Goal: Find specific page/section: Find specific page/section

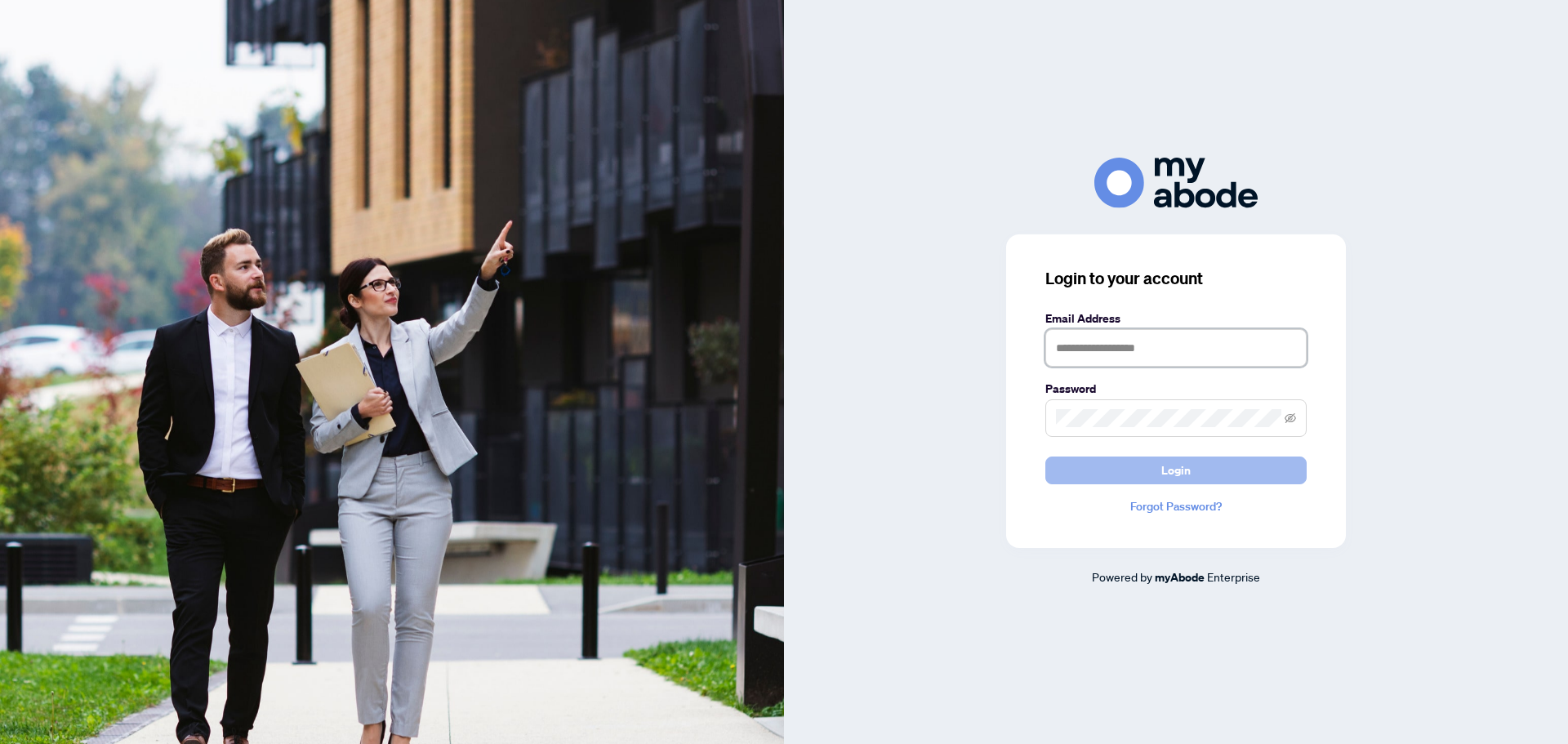
type input "**********"
click at [1174, 466] on span "Login" at bounding box center [1176, 470] width 29 height 26
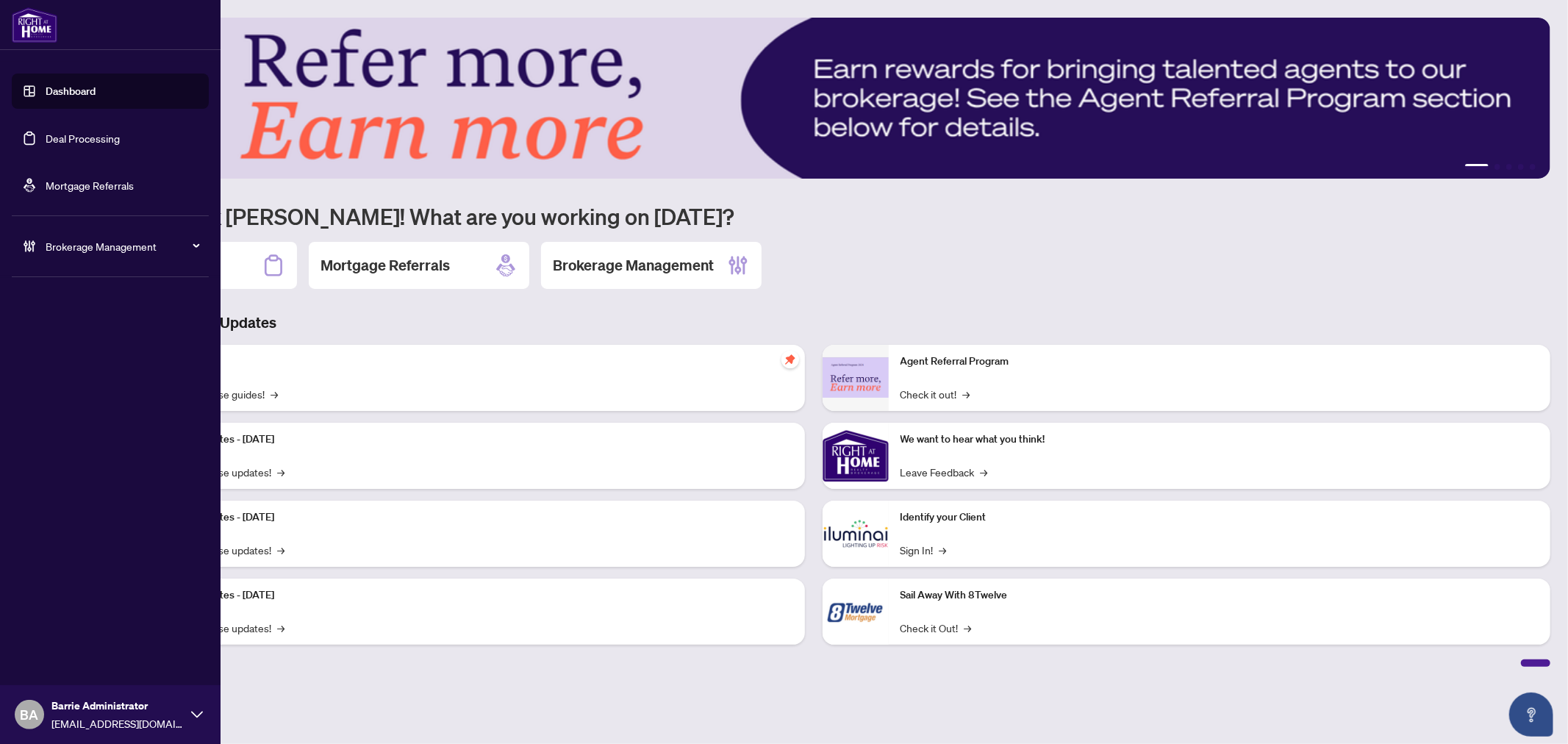
click at [46, 132] on link "Deal Processing" at bounding box center [83, 138] width 75 height 13
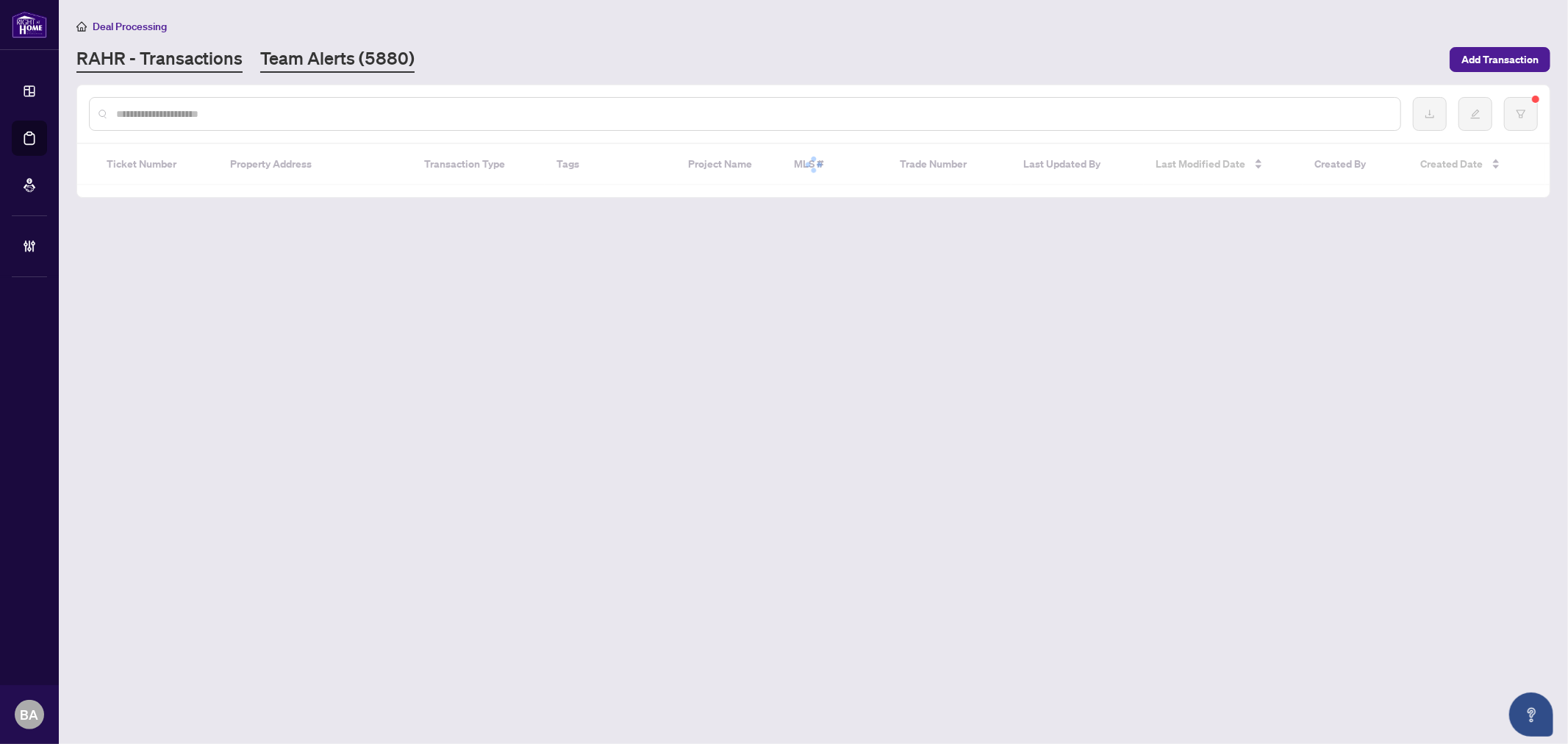
click at [324, 69] on link "Team Alerts (5880)" at bounding box center [338, 60] width 154 height 26
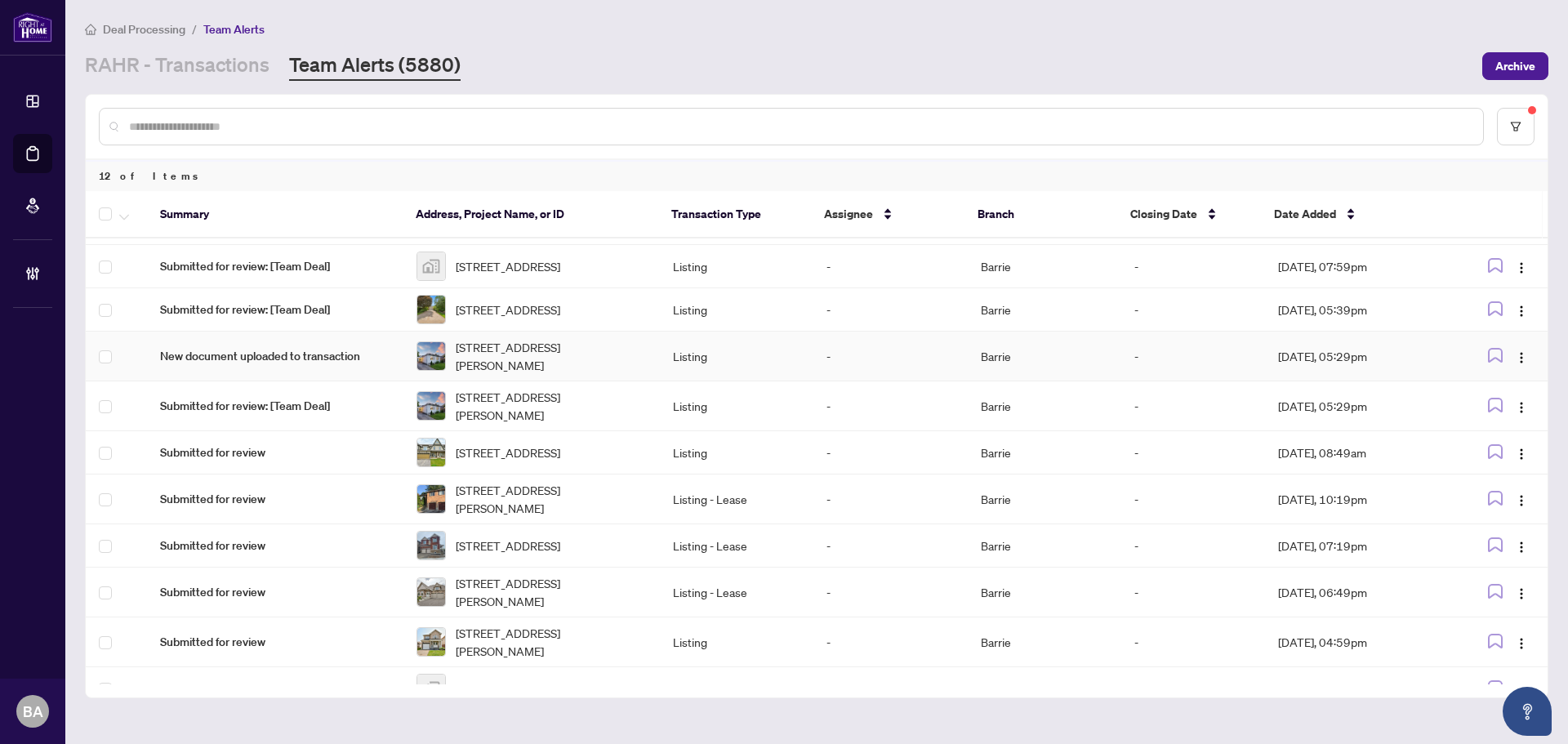
scroll to position [146, 0]
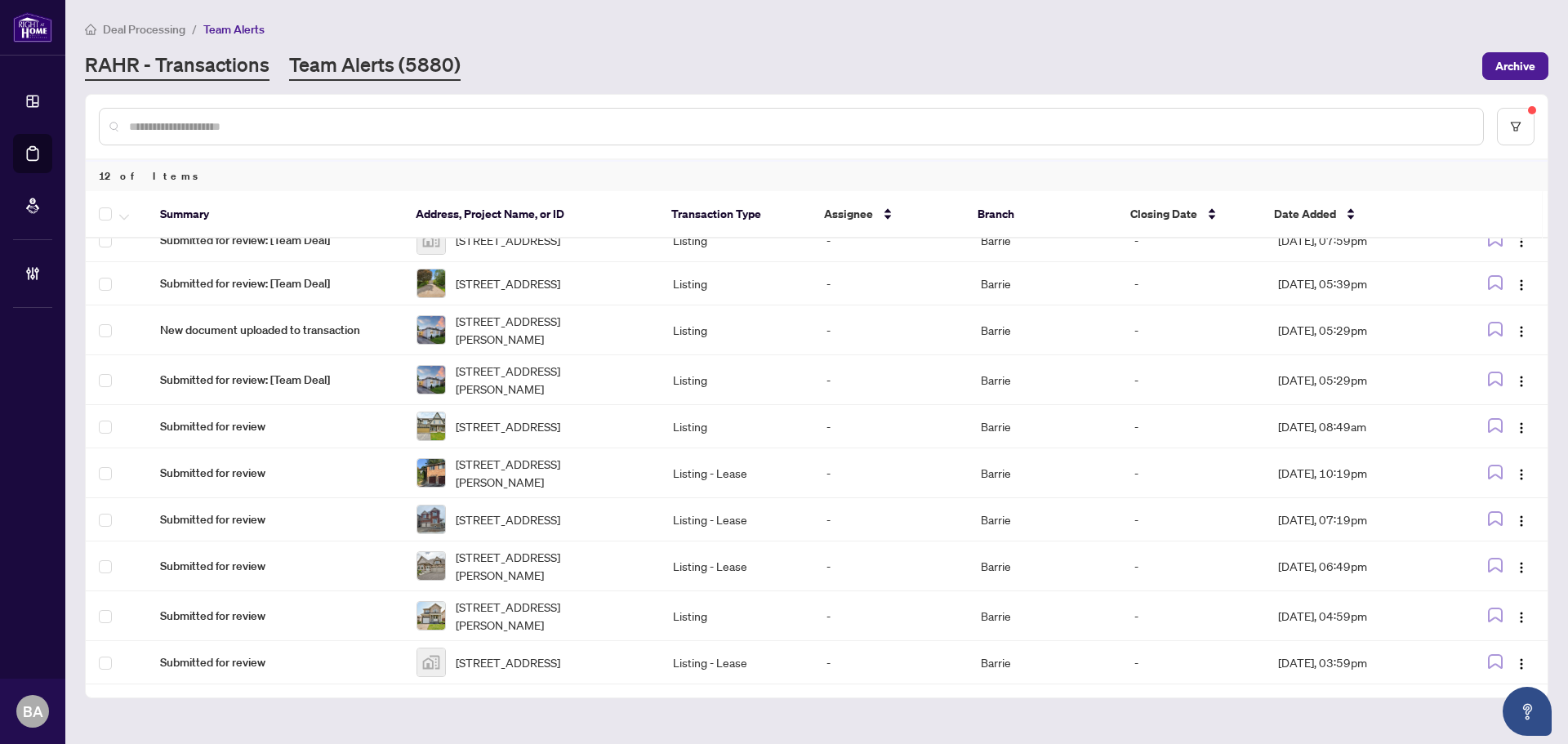
click at [260, 55] on link "RAHR - Transactions" at bounding box center [177, 66] width 185 height 29
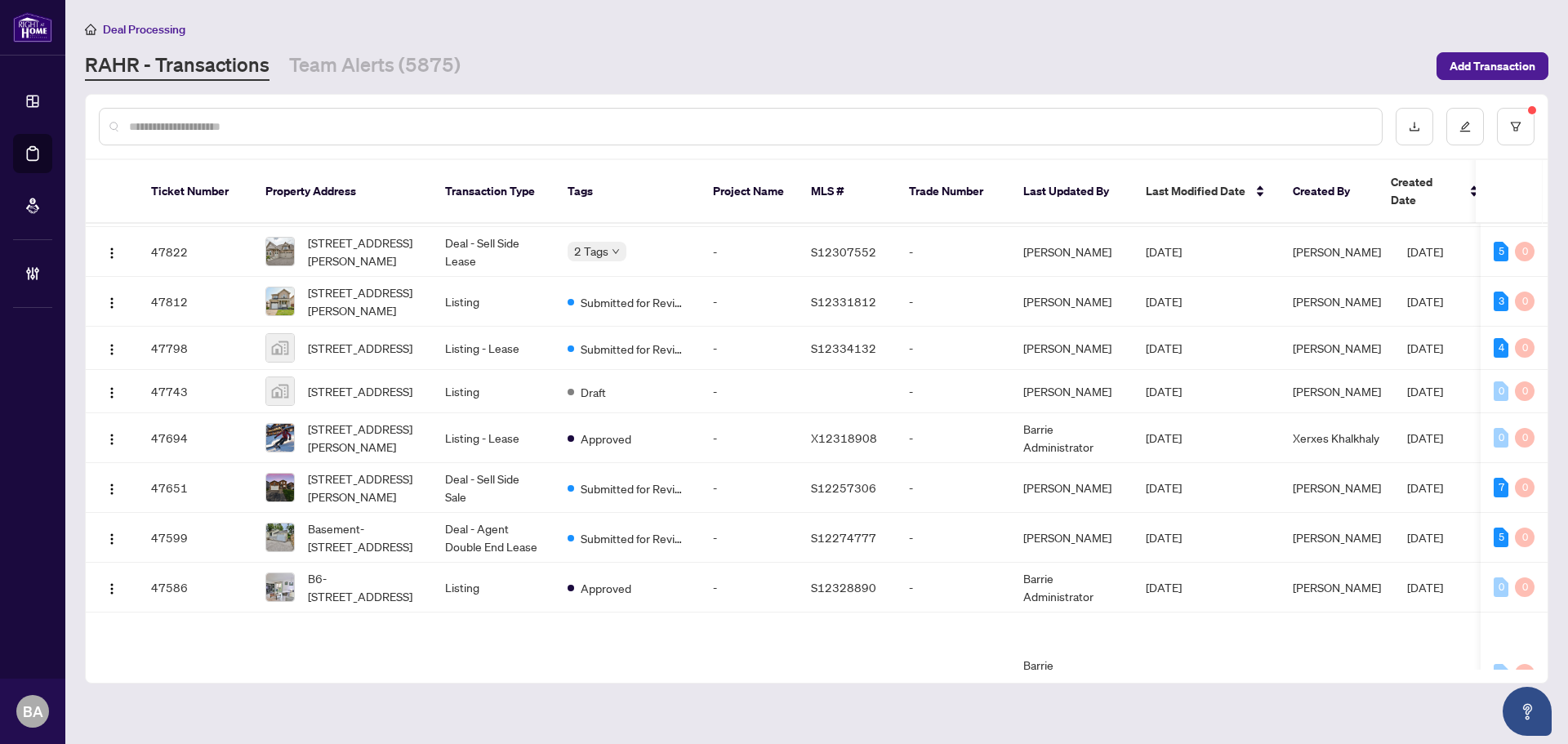
scroll to position [557, 0]
click at [339, 125] on input "text" at bounding box center [749, 126] width 1239 height 18
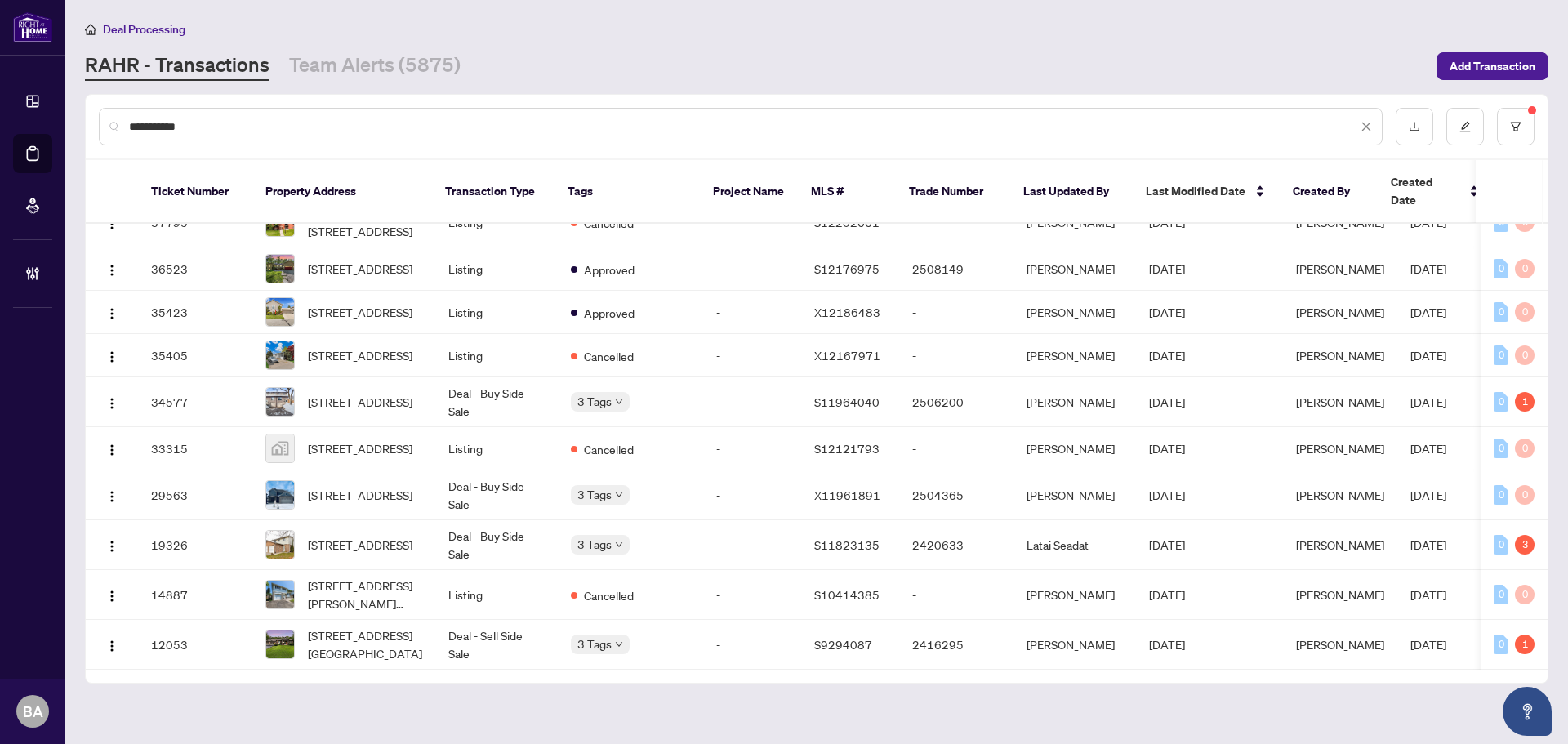
scroll to position [0, 0]
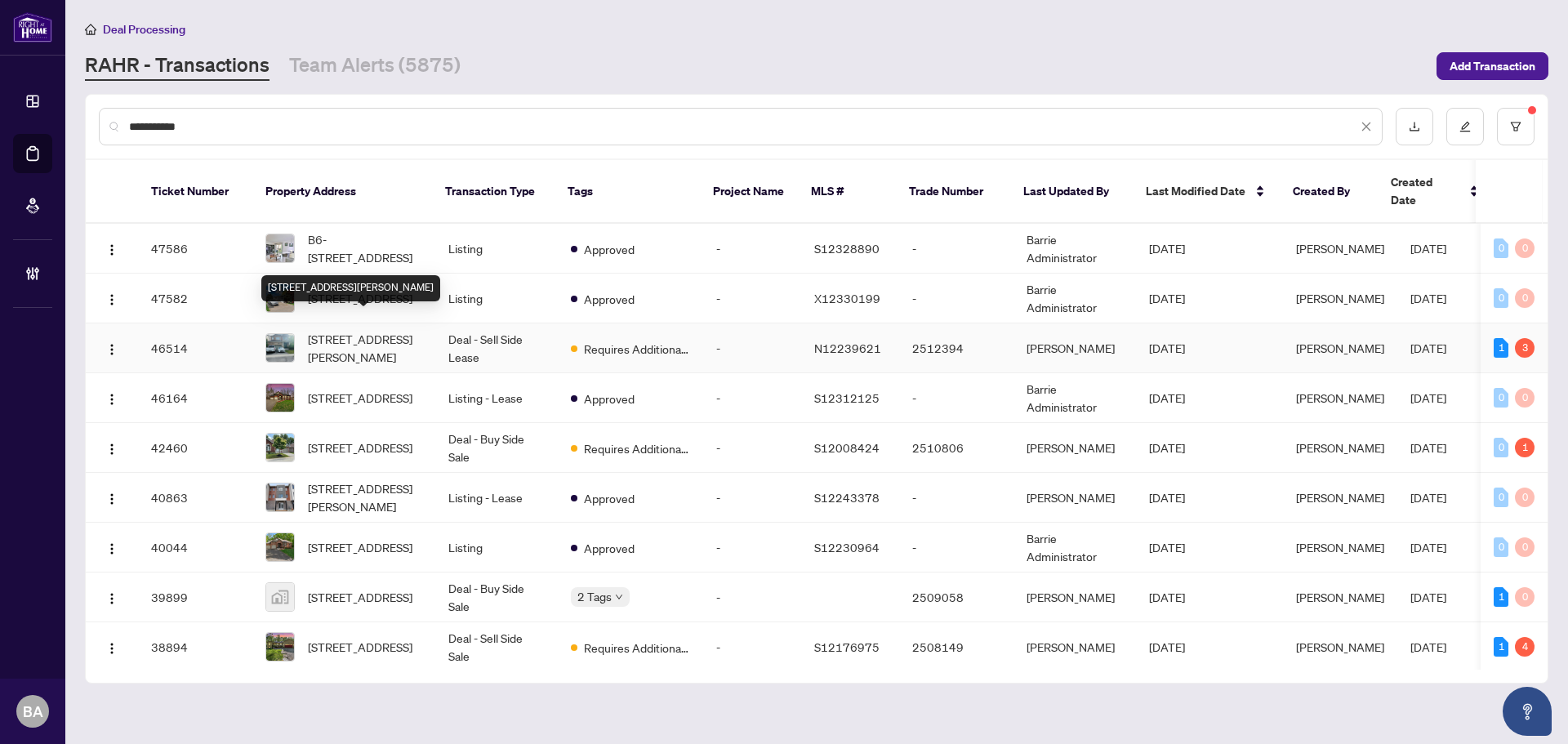
type input "**********"
click at [364, 337] on span "[STREET_ADDRESS][PERSON_NAME]" at bounding box center [365, 347] width 115 height 35
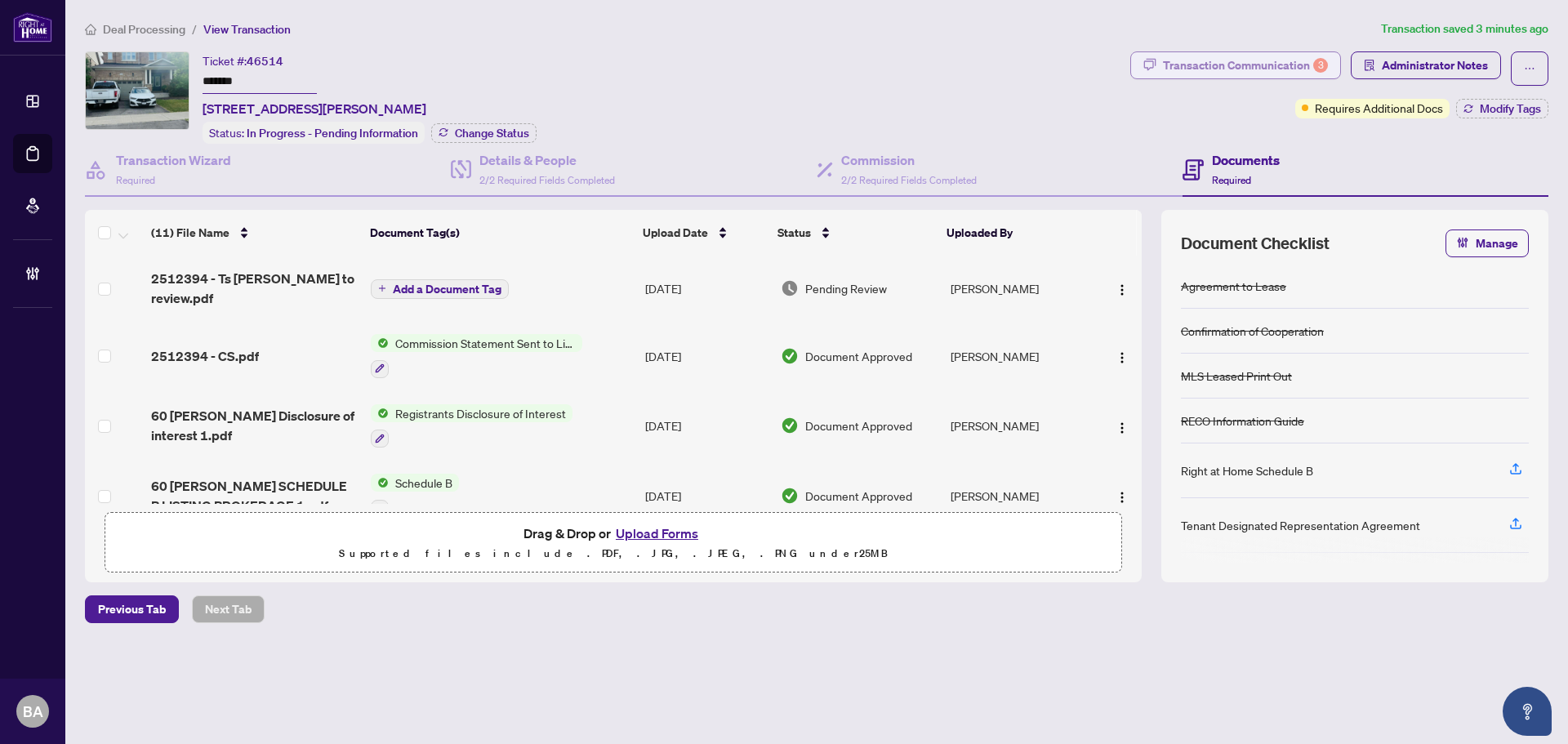
click at [1297, 67] on div "Transaction Communication 3" at bounding box center [1245, 65] width 165 height 26
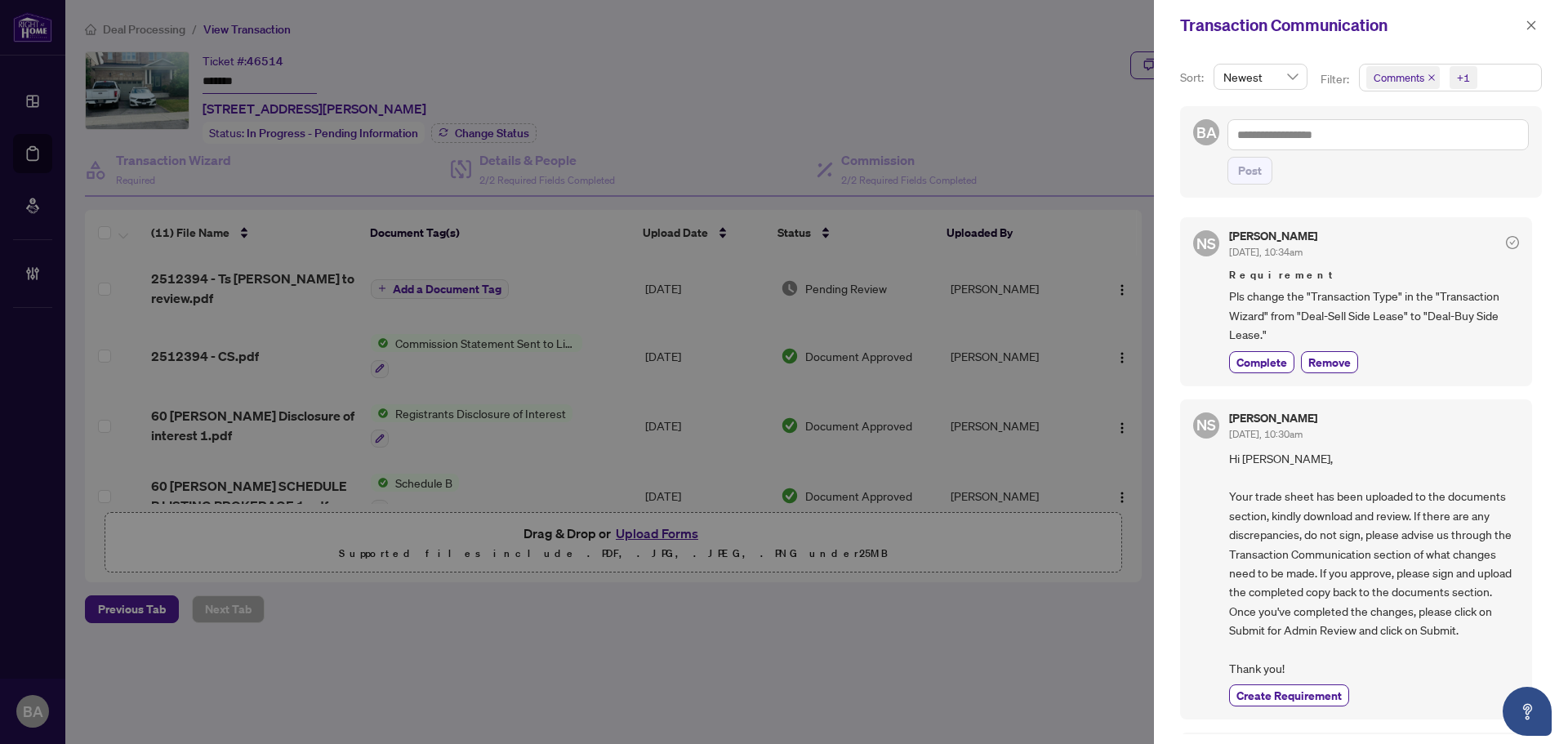
click at [1430, 76] on icon "close" at bounding box center [1431, 77] width 8 height 8
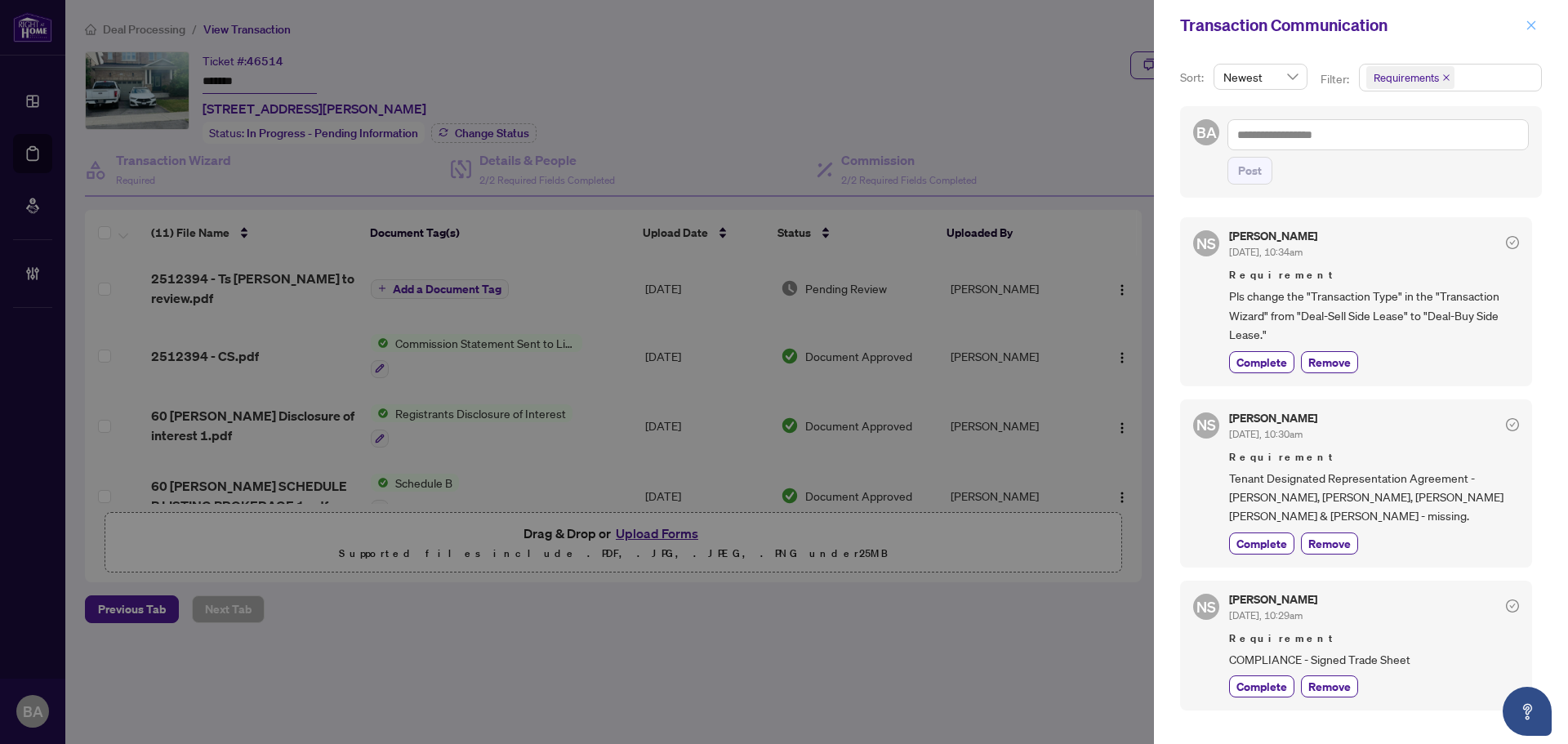
click at [1525, 23] on button "button" at bounding box center [1531, 25] width 21 height 20
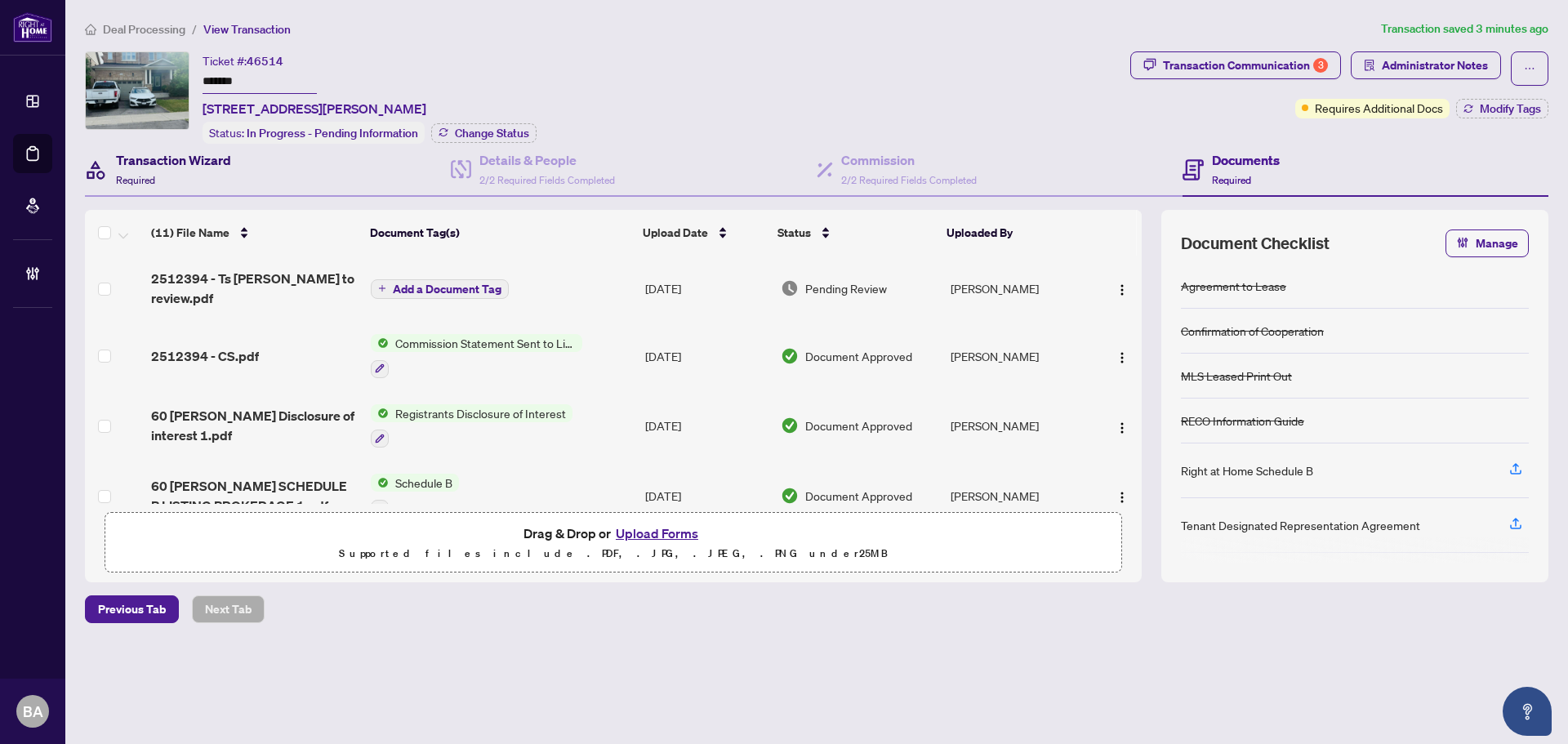
click at [228, 158] on h4 "Transaction Wizard" at bounding box center [173, 160] width 116 height 20
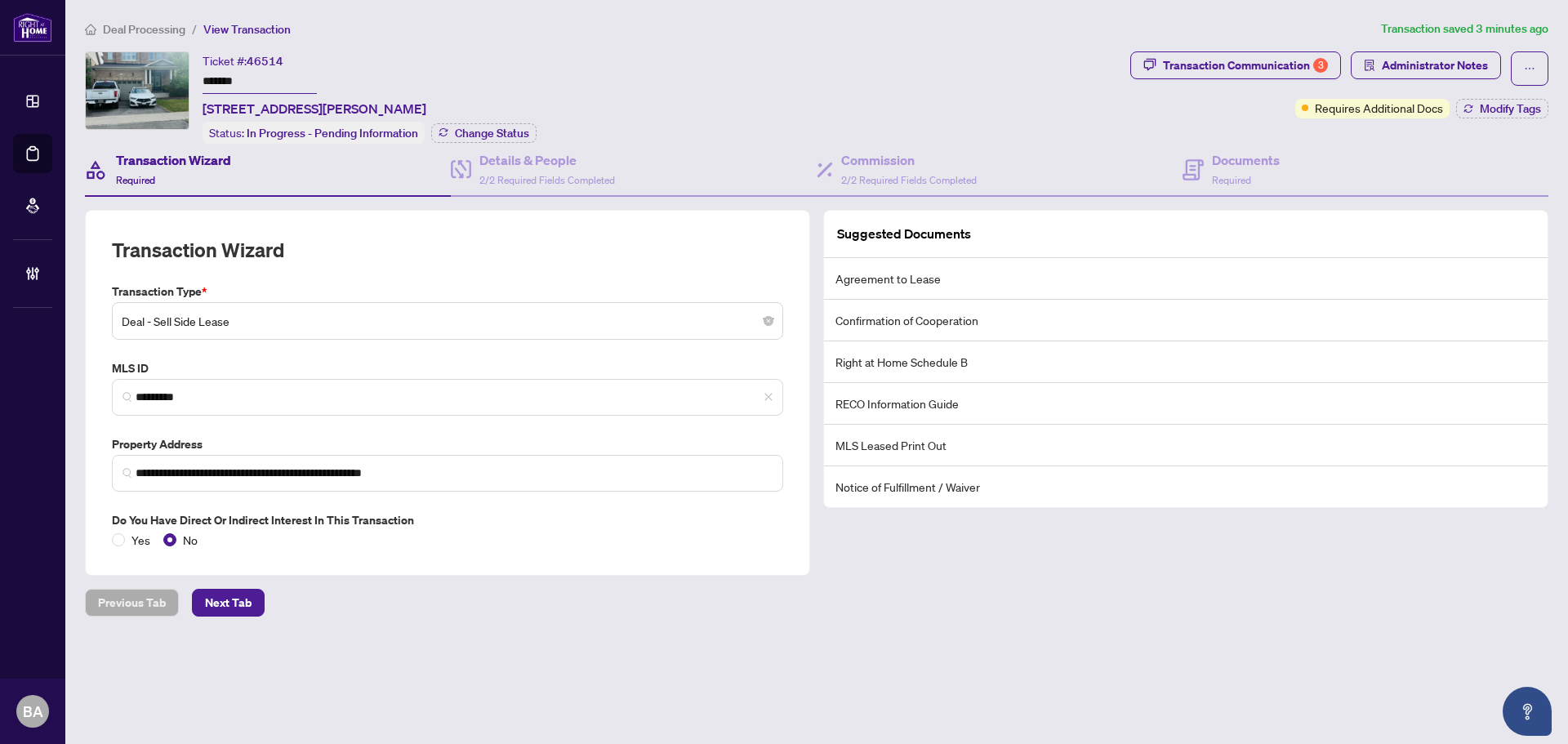
click at [267, 315] on span "Deal - Sell Side Lease" at bounding box center [448, 321] width 652 height 31
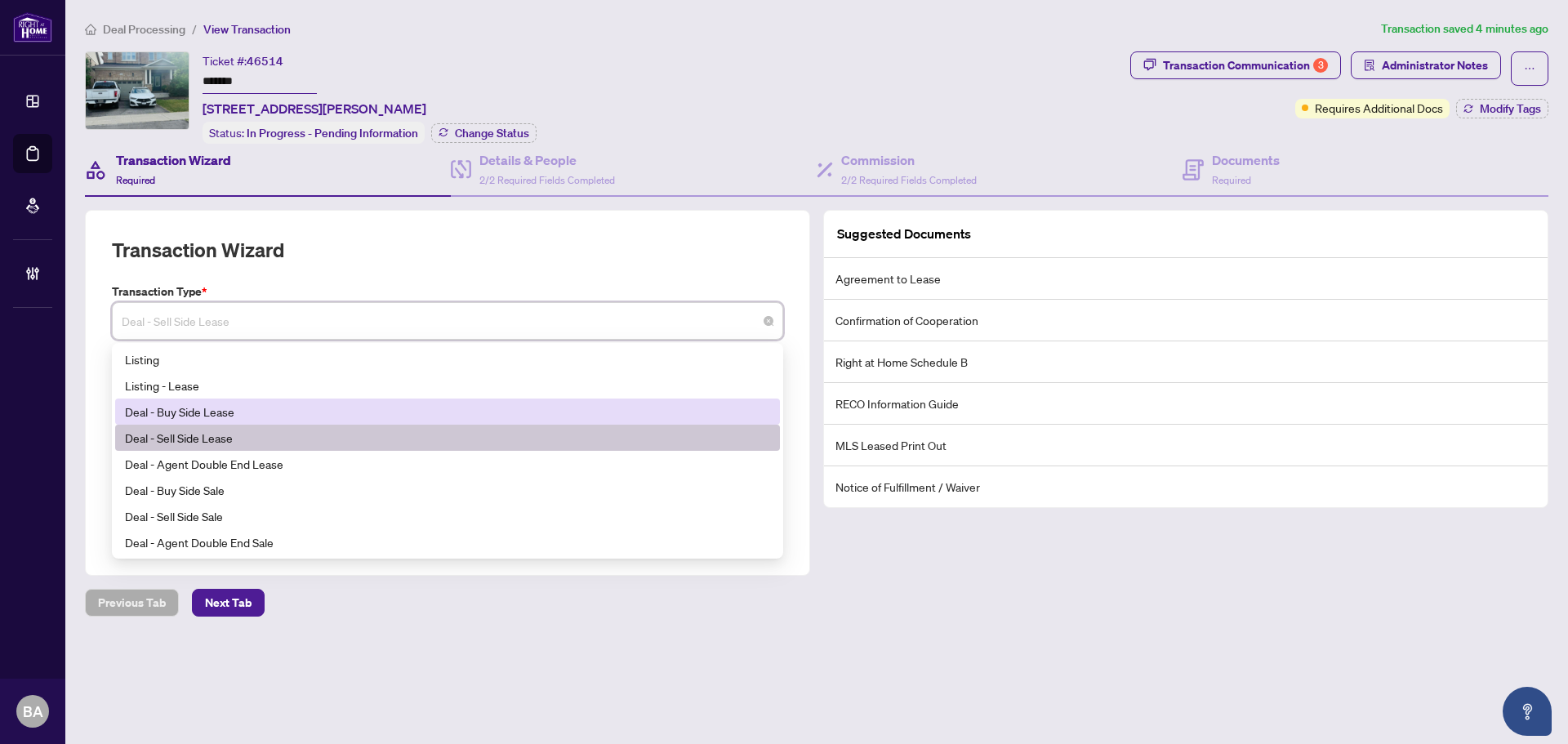
click at [242, 417] on div "Deal - Buy Side Lease" at bounding box center [447, 411] width 645 height 18
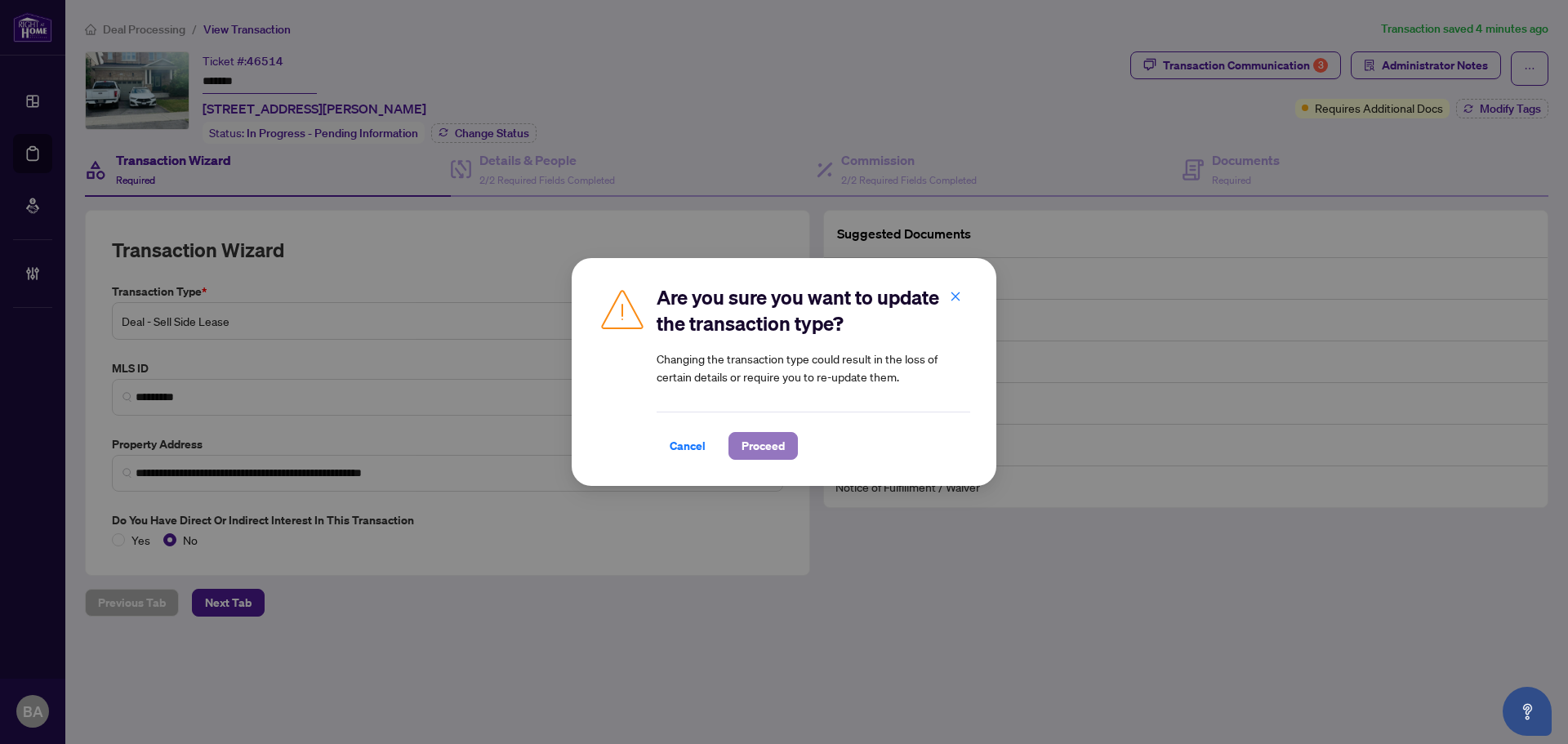
click at [753, 456] on span "Proceed" at bounding box center [764, 446] width 44 height 26
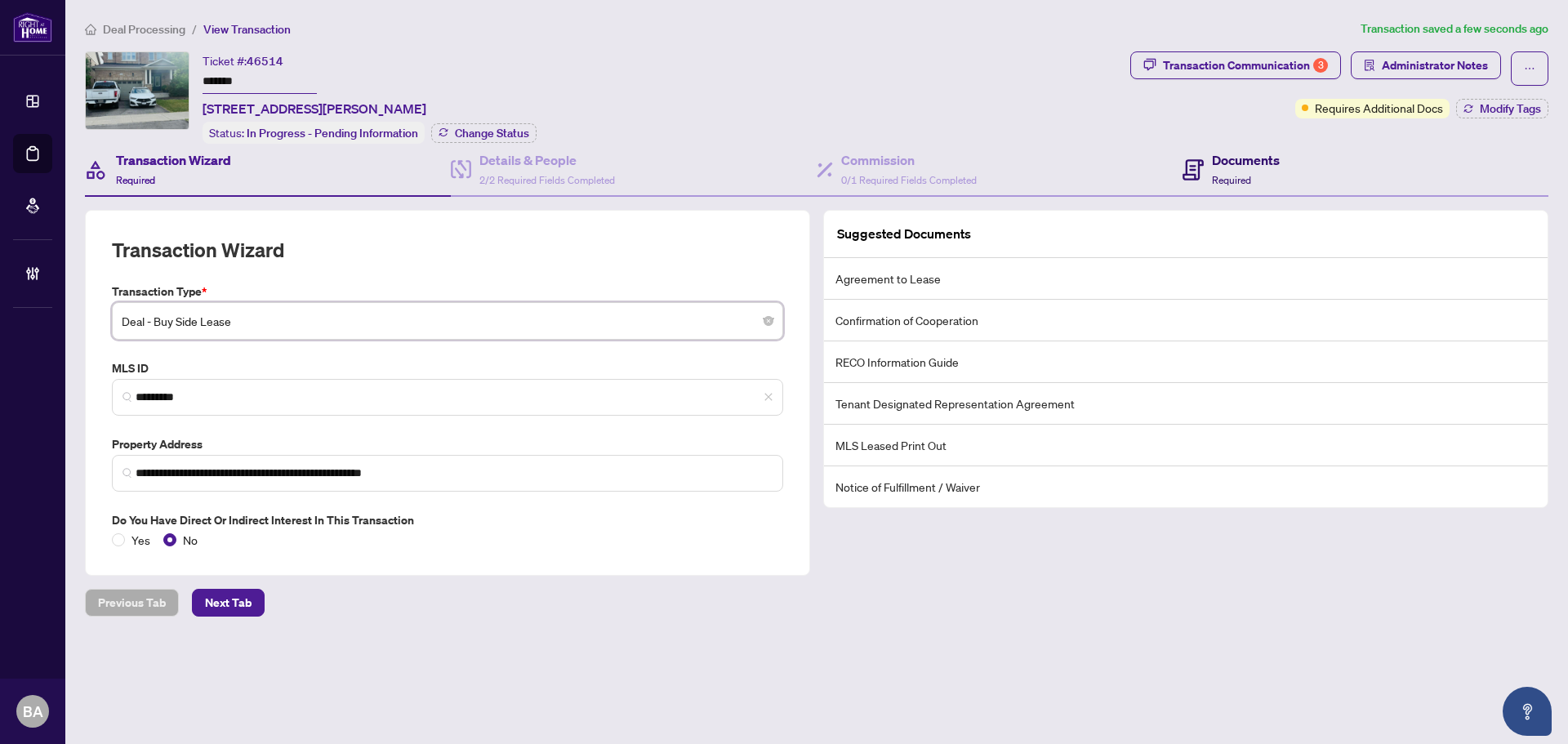
click at [1258, 168] on div "Documents Required" at bounding box center [1246, 169] width 67 height 38
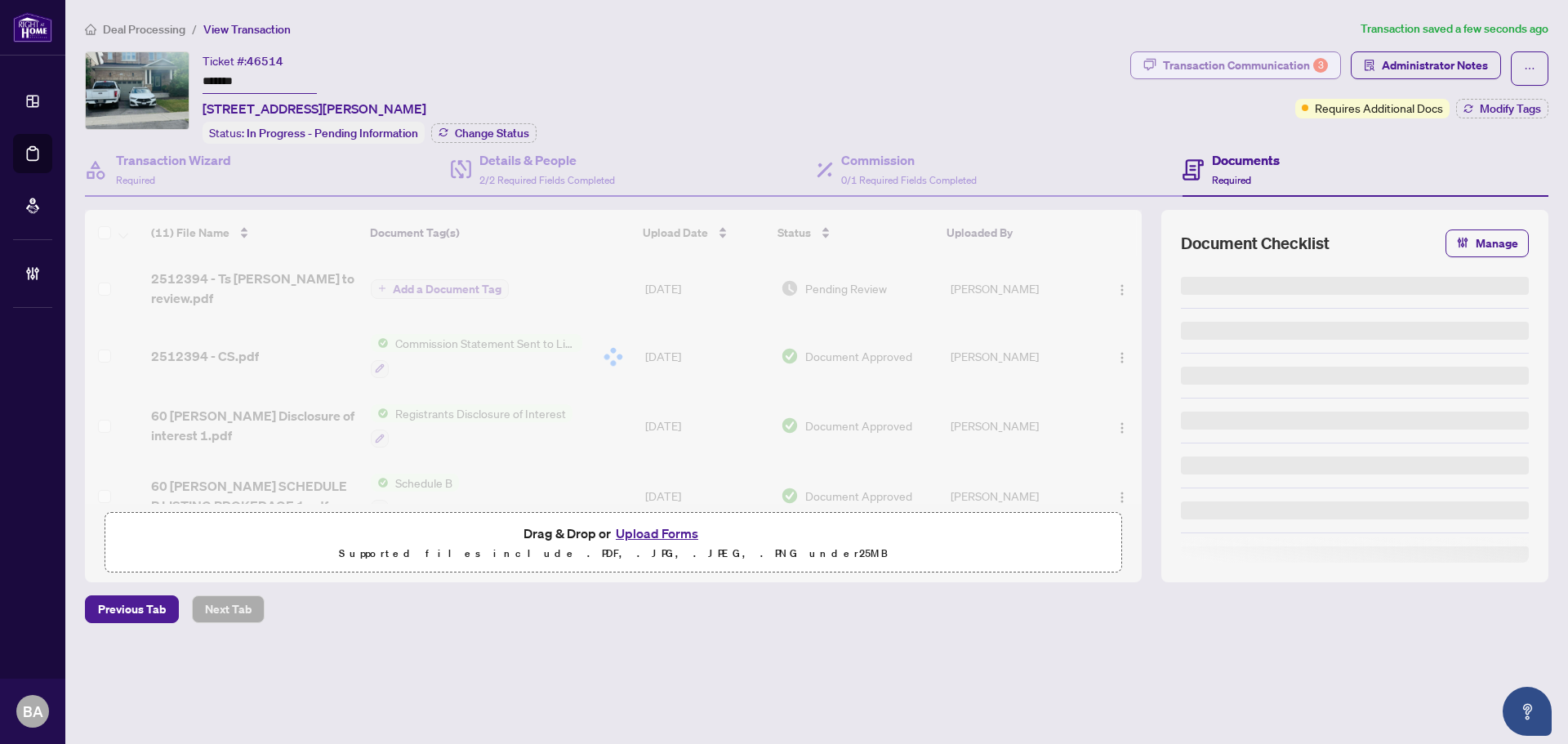
click at [1274, 68] on div "Transaction Communication 3" at bounding box center [1245, 65] width 165 height 26
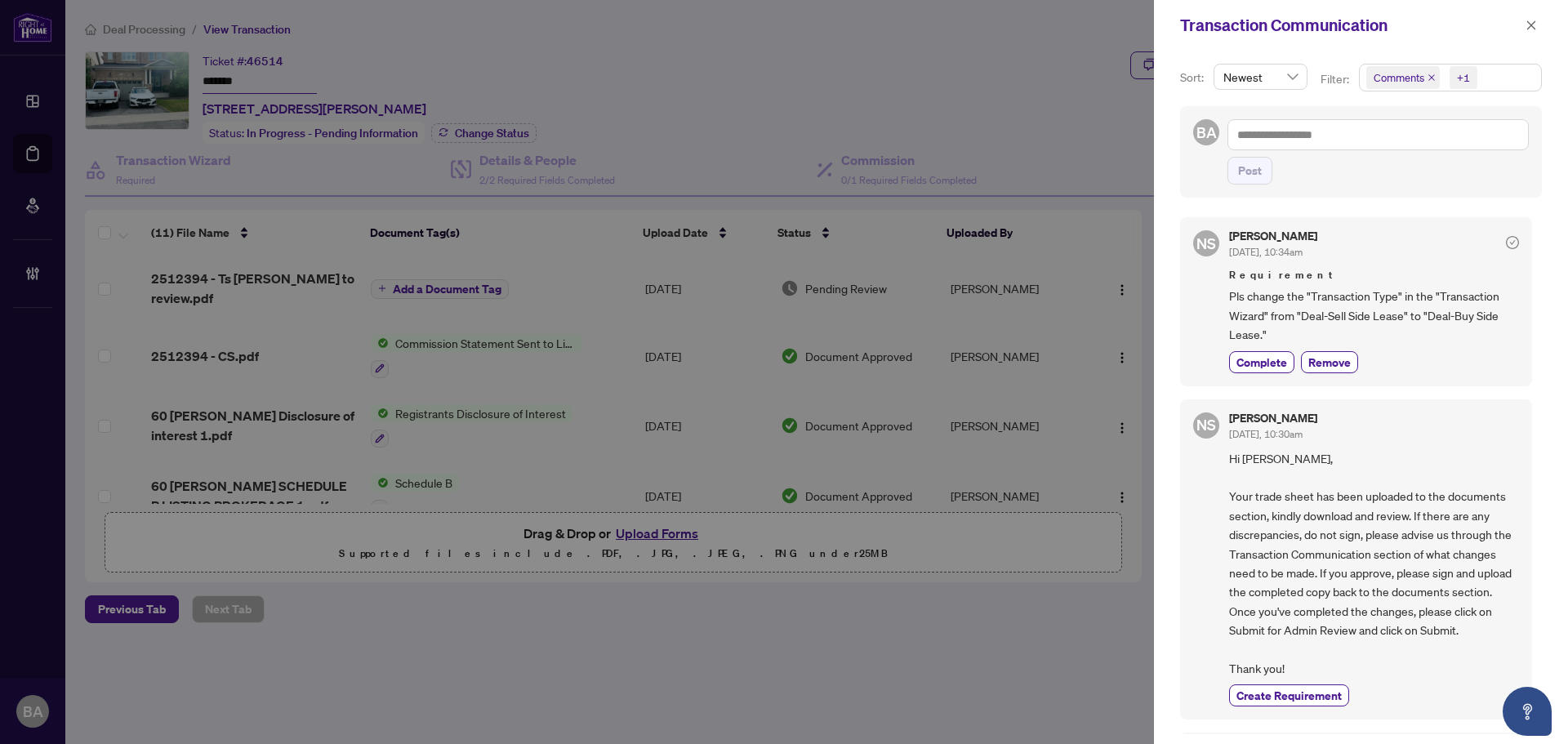
click at [1431, 82] on icon "close" at bounding box center [1431, 77] width 8 height 8
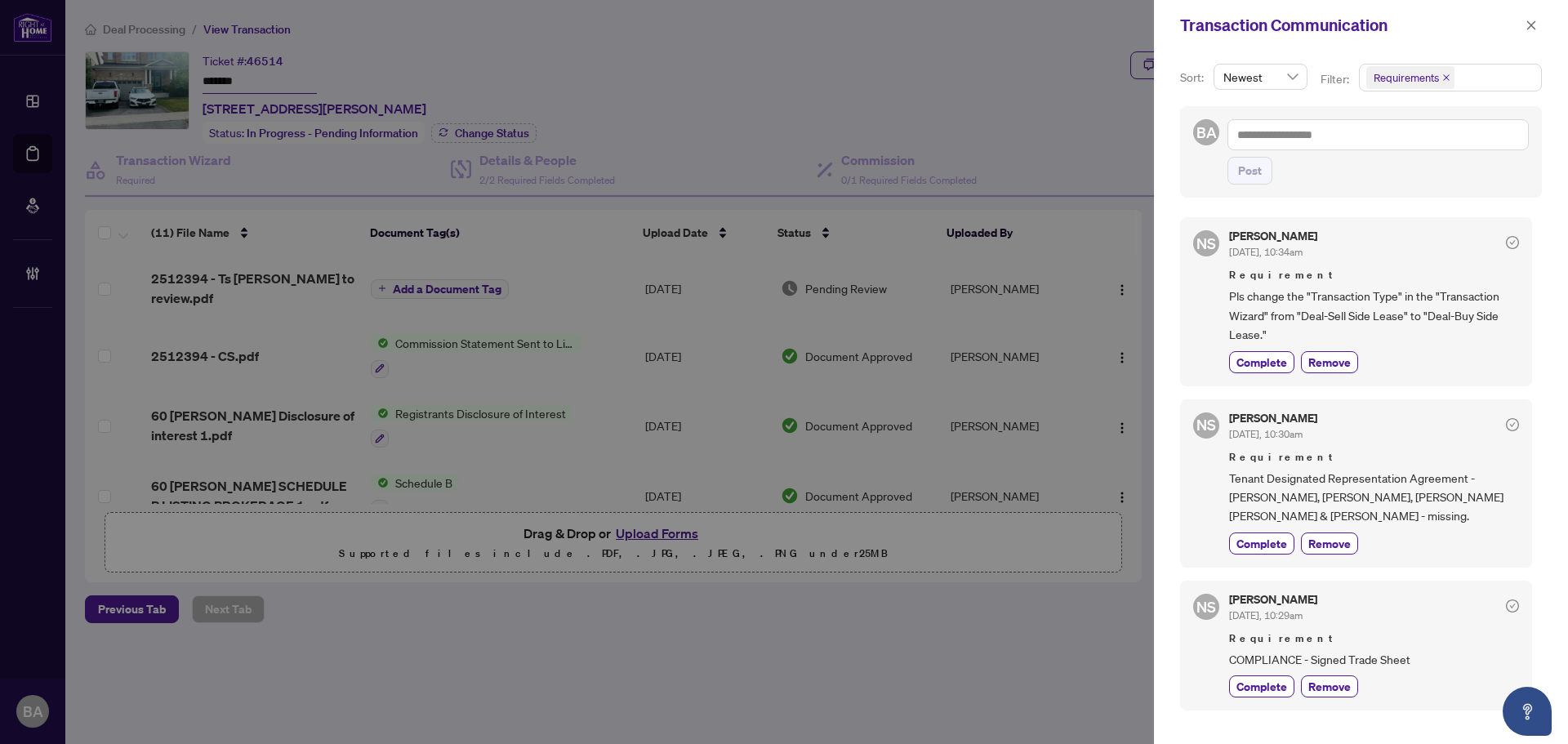
scroll to position [4, 0]
click at [1383, 478] on span "Tenant Designated Representation Agreement - [PERSON_NAME], [PERSON_NAME], [PER…" at bounding box center [1374, 494] width 290 height 57
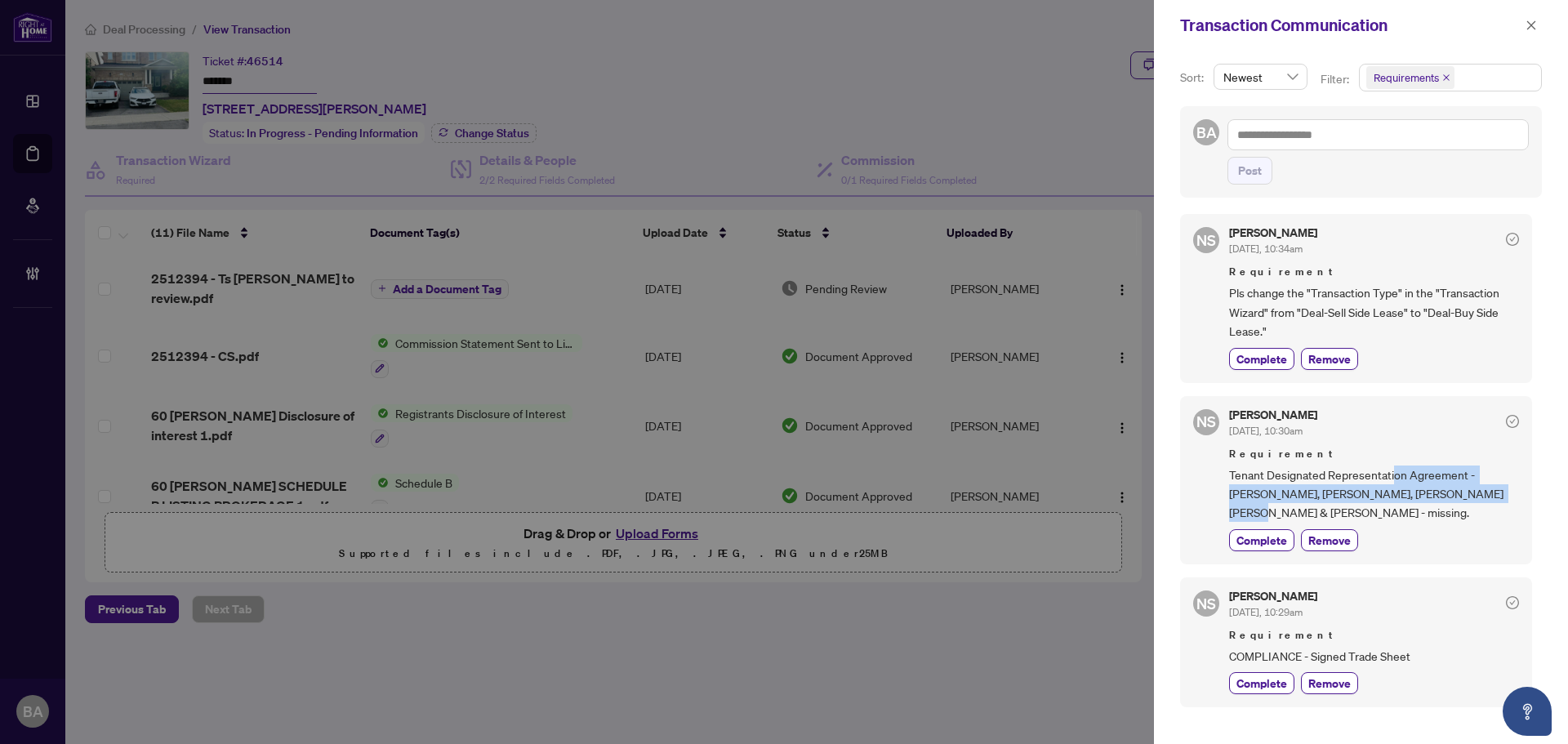
drag, startPoint x: 1395, startPoint y: 478, endPoint x: 1452, endPoint y: 492, distance: 58.7
click at [1452, 491] on span "Tenant Designated Representation Agreement - [PERSON_NAME], [PERSON_NAME], [PER…" at bounding box center [1374, 494] width 290 height 57
click at [1453, 494] on span "Tenant Designated Representation Agreement - [PERSON_NAME], [PERSON_NAME], [PER…" at bounding box center [1374, 494] width 290 height 57
drag, startPoint x: 1469, startPoint y: 497, endPoint x: 1482, endPoint y: 507, distance: 16.4
click at [1473, 498] on span "Tenant Designated Representation Agreement - [PERSON_NAME], [PERSON_NAME], [PER…" at bounding box center [1374, 494] width 290 height 57
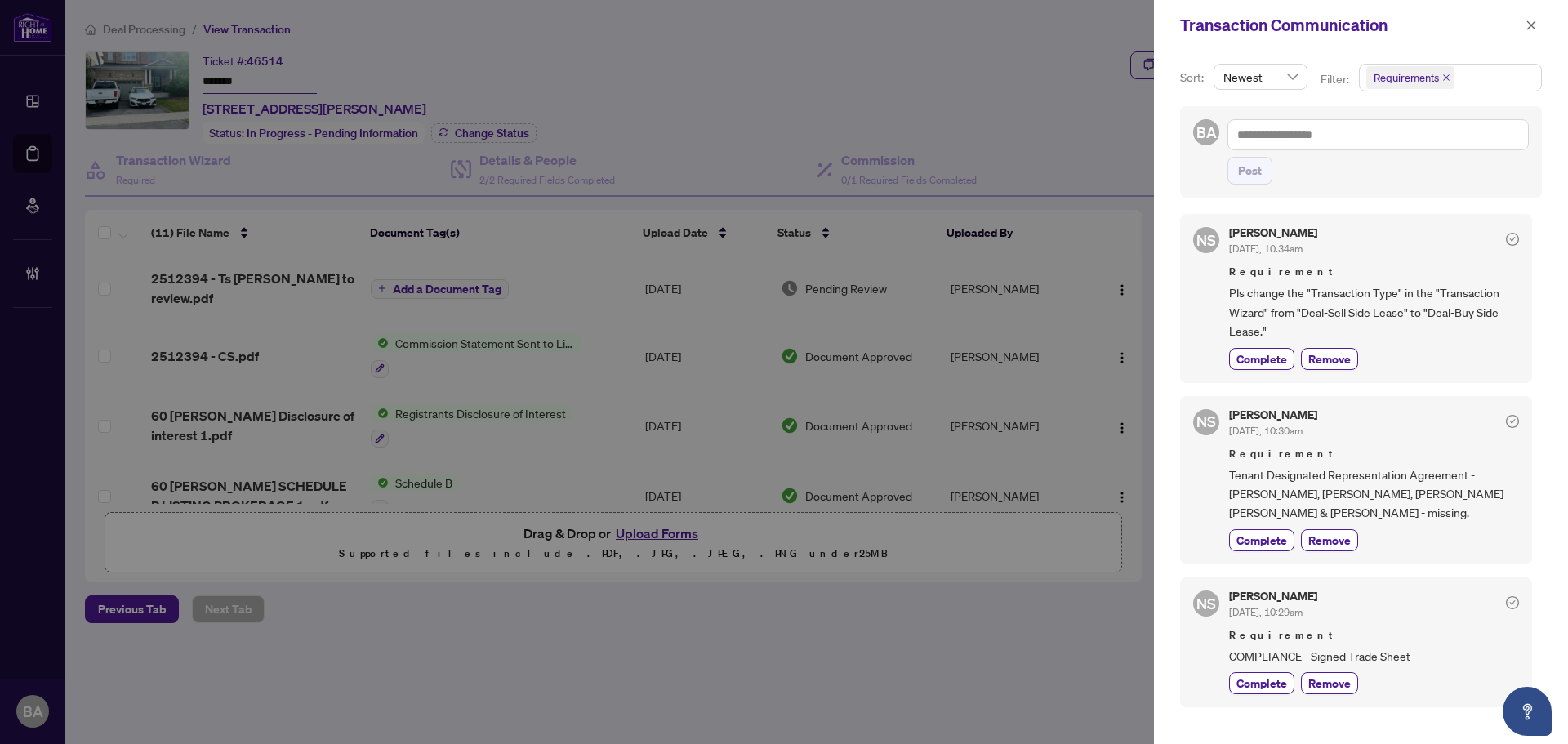
click at [1477, 511] on span "Tenant Designated Representation Agreement - [PERSON_NAME], [PERSON_NAME], [PER…" at bounding box center [1374, 494] width 290 height 57
click at [1297, 472] on span "Tenant Designated Representation Agreement - [PERSON_NAME], [PERSON_NAME], [PER…" at bounding box center [1374, 494] width 290 height 57
drag, startPoint x: 1335, startPoint y: 475, endPoint x: 1366, endPoint y: 476, distance: 31.0
click at [1343, 476] on span "Tenant Designated Representation Agreement - [PERSON_NAME], [PERSON_NAME], [PER…" at bounding box center [1374, 494] width 290 height 57
click at [1367, 476] on span "Tenant Designated Representation Agreement - [PERSON_NAME], [PERSON_NAME], [PER…" at bounding box center [1374, 494] width 290 height 57
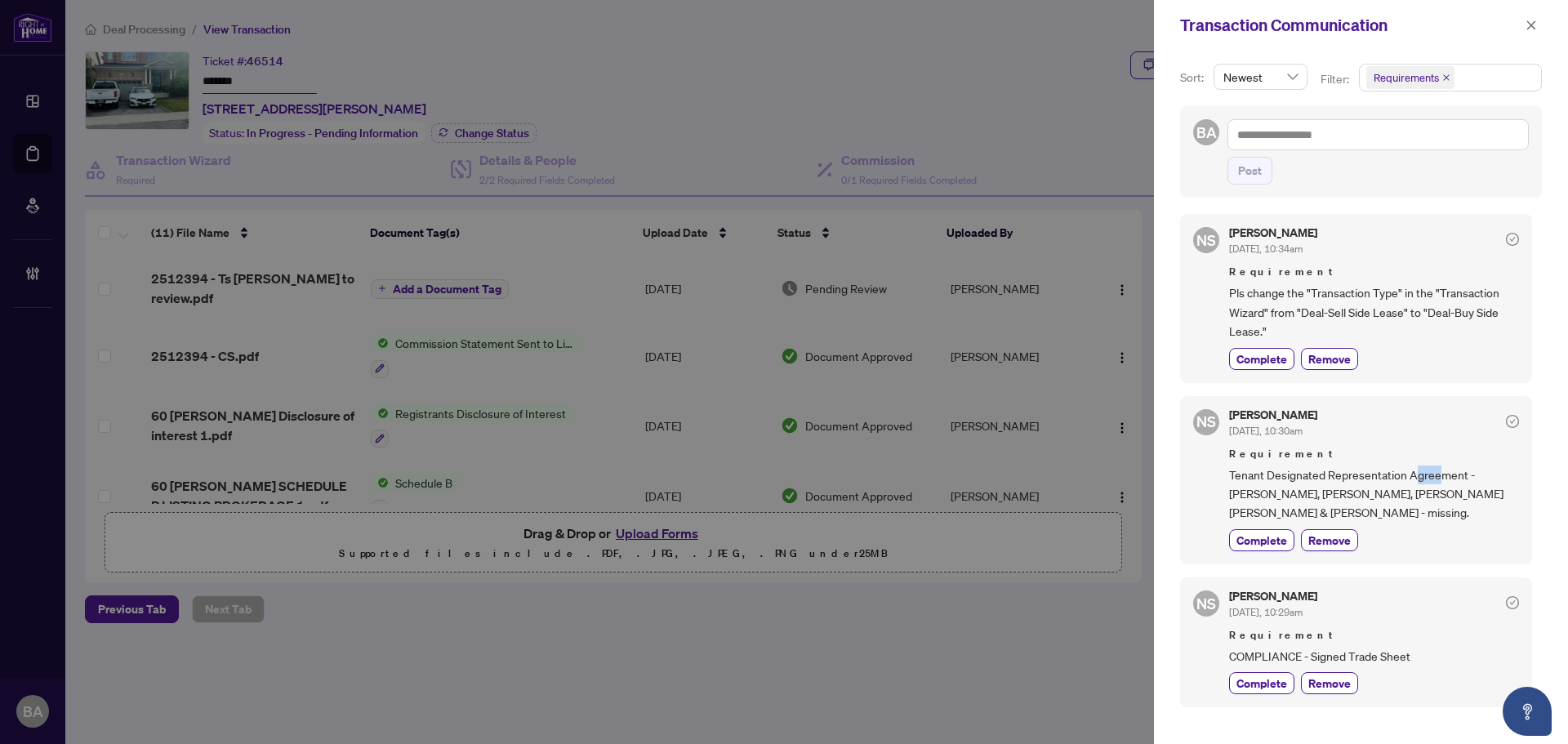
click at [1444, 481] on span "Tenant Designated Representation Agreement - [PERSON_NAME], [PERSON_NAME], [PER…" at bounding box center [1374, 494] width 290 height 57
click at [1467, 484] on span "Tenant Designated Representation Agreement - [PERSON_NAME], [PERSON_NAME], [PER…" at bounding box center [1374, 494] width 290 height 57
click at [1484, 486] on span "Tenant Designated Representation Agreement - [PERSON_NAME], [PERSON_NAME], [PER…" at bounding box center [1374, 494] width 290 height 57
drag, startPoint x: 1492, startPoint y: 478, endPoint x: 1373, endPoint y: 486, distance: 119.3
click at [1405, 486] on span "Tenant Designated Representation Agreement - [PERSON_NAME], [PERSON_NAME], [PER…" at bounding box center [1374, 494] width 290 height 57
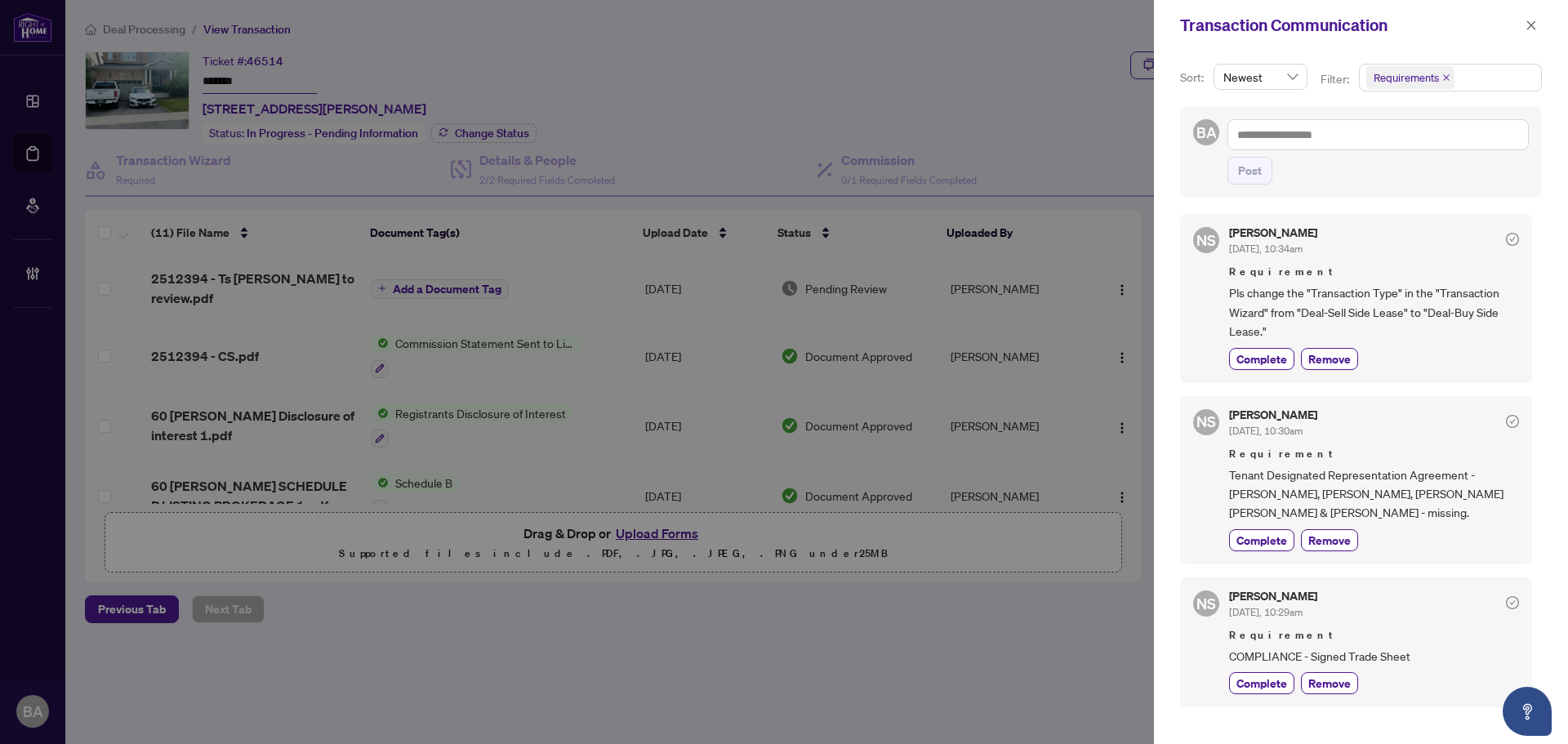
click at [1440, 498] on span "Tenant Designated Representation Agreement - [PERSON_NAME], [PERSON_NAME], [PER…" at bounding box center [1374, 494] width 290 height 57
click at [1532, 20] on icon "close" at bounding box center [1531, 25] width 12 height 12
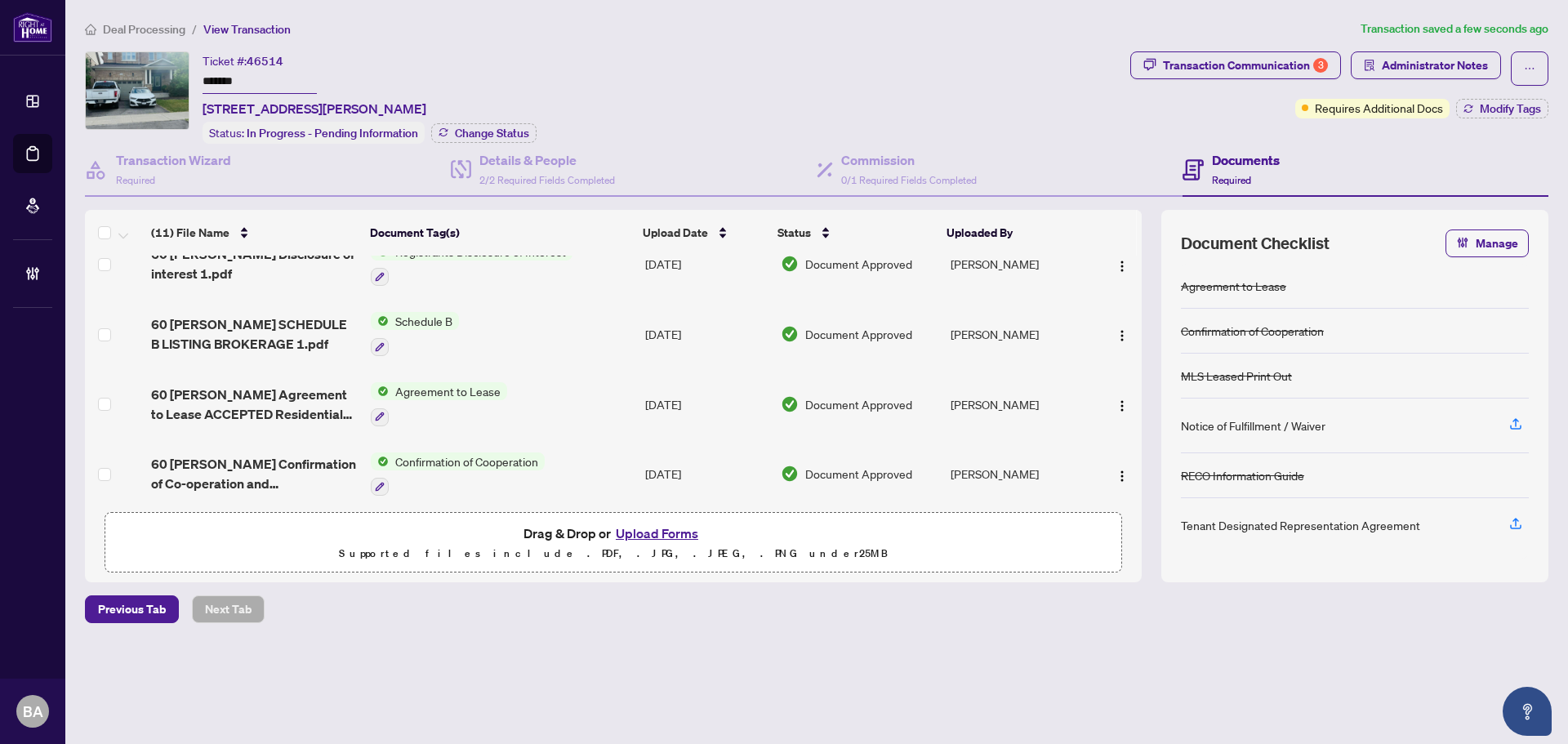
scroll to position [0, 0]
